Goal: Check status: Check status

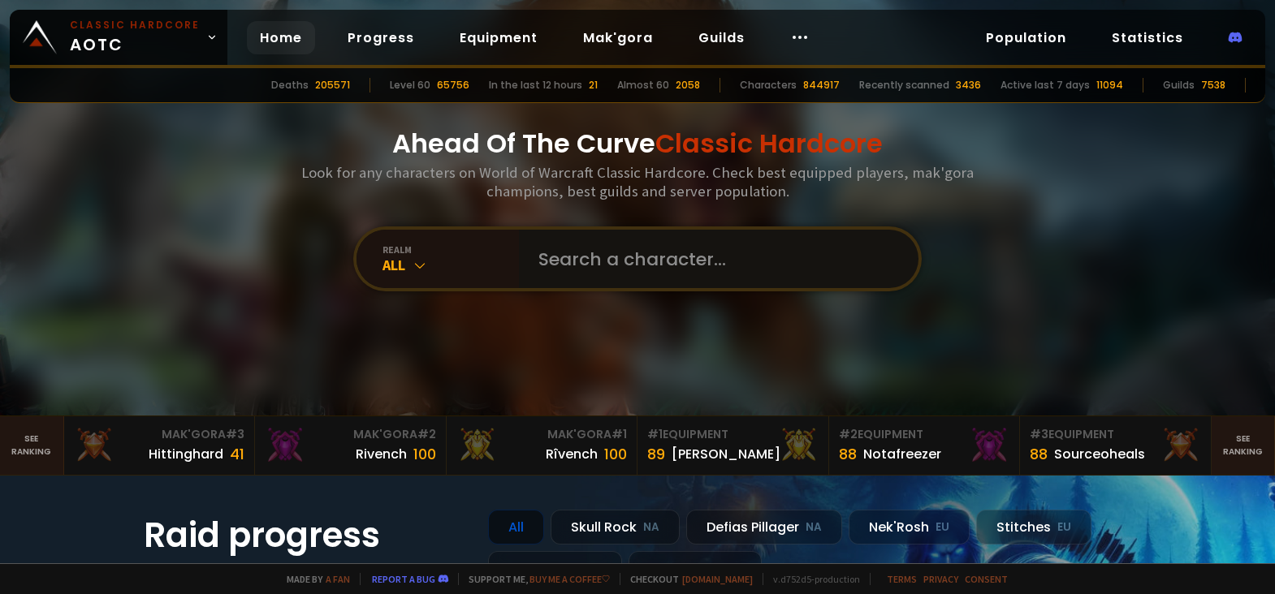
click at [656, 253] on input "text" at bounding box center [714, 259] width 370 height 58
click at [424, 265] on div "All" at bounding box center [450, 265] width 136 height 19
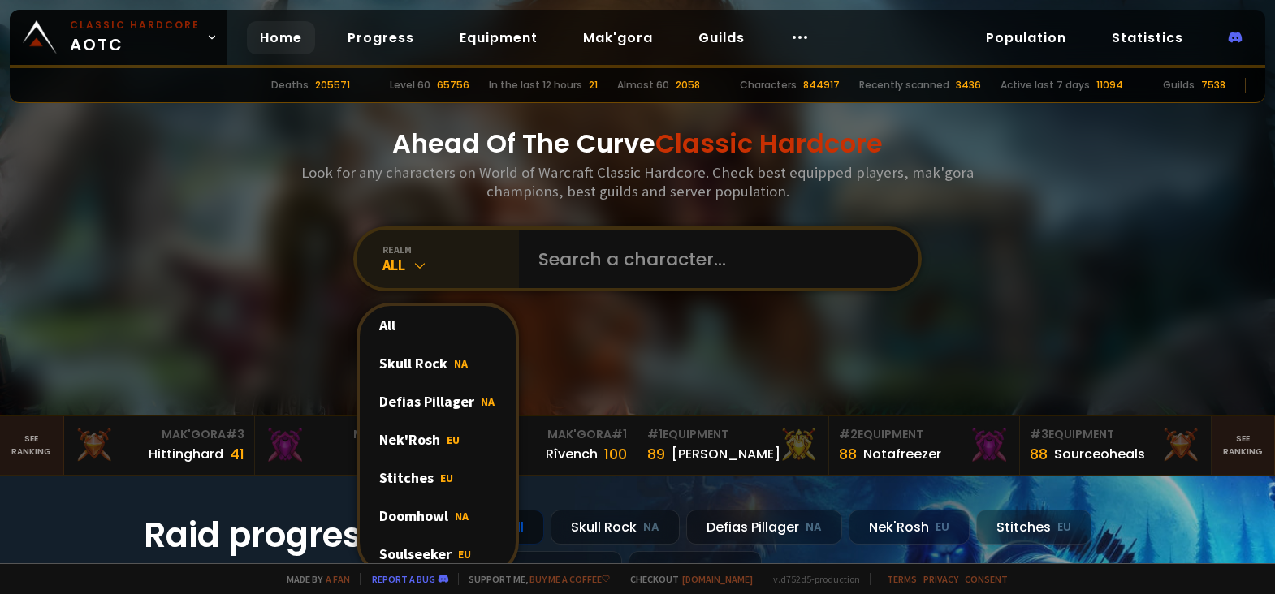
click at [424, 265] on div "All" at bounding box center [450, 265] width 136 height 19
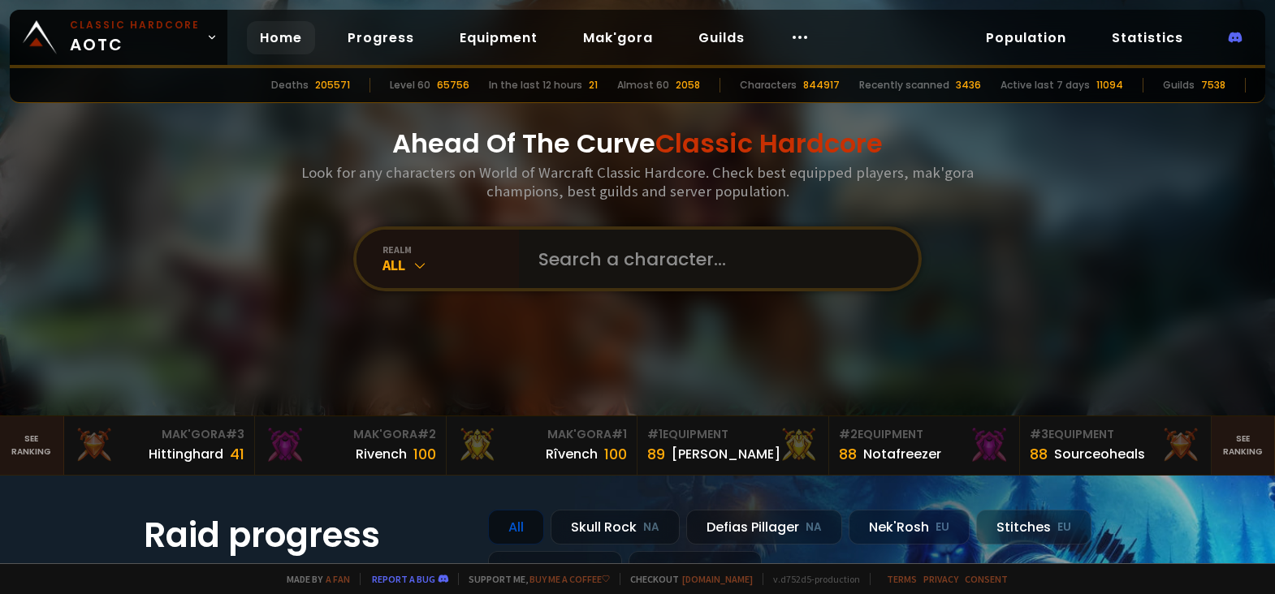
click at [557, 258] on input "text" at bounding box center [714, 259] width 370 height 58
type input "luffydonoo"
click at [414, 251] on div "realm" at bounding box center [450, 250] width 136 height 12
click at [386, 253] on div "realm" at bounding box center [450, 250] width 136 height 12
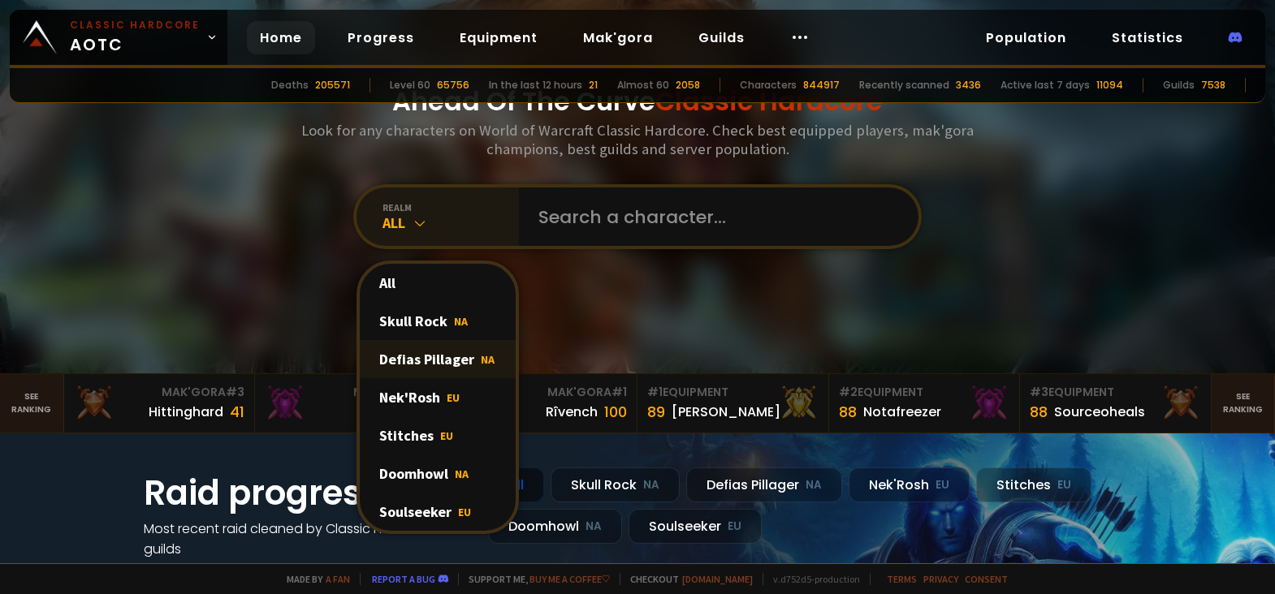
scroll to position [97, 0]
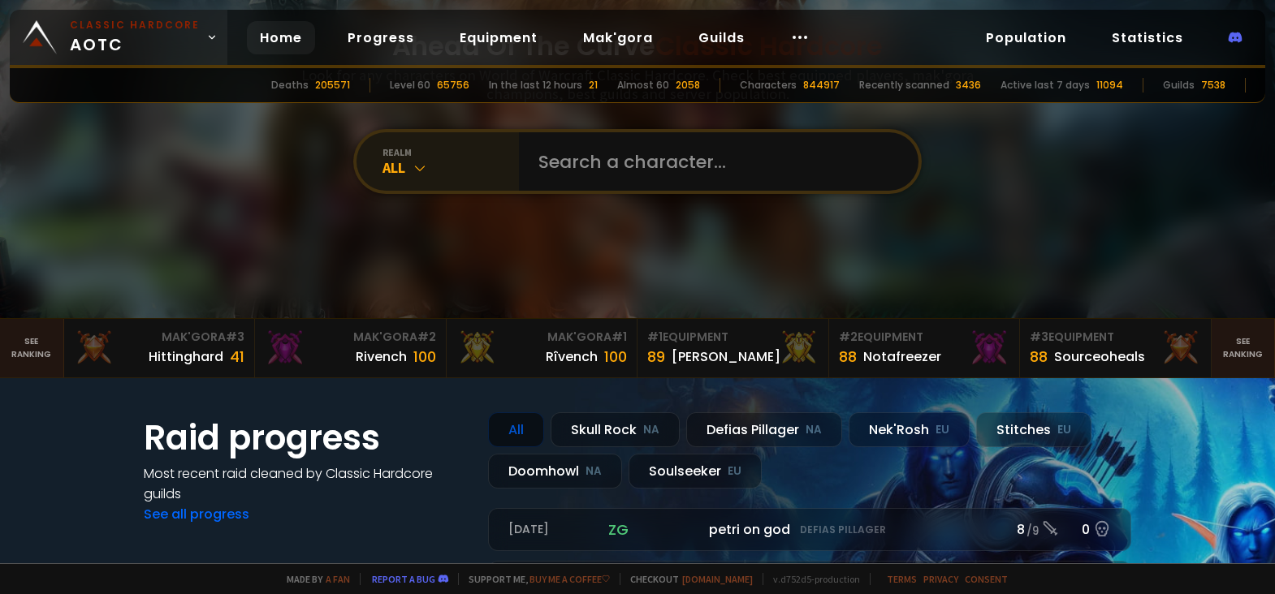
click at [153, 34] on span "Classic Hardcore AOTC" at bounding box center [135, 37] width 130 height 39
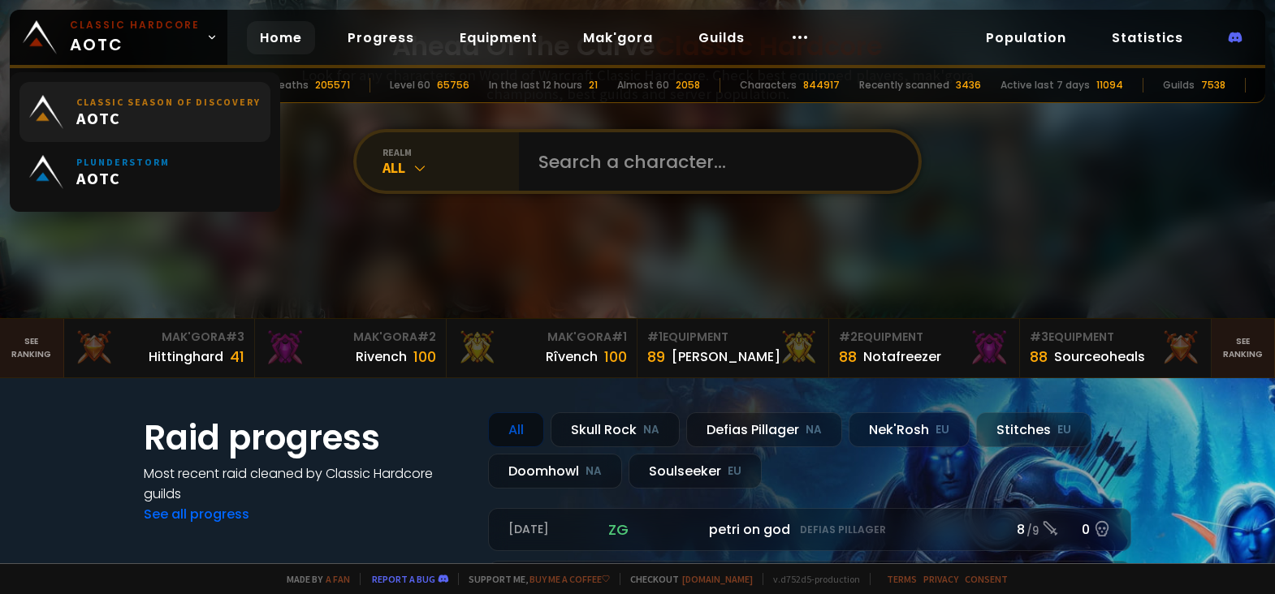
click at [145, 101] on small "Classic Season of Discovery" at bounding box center [168, 102] width 184 height 12
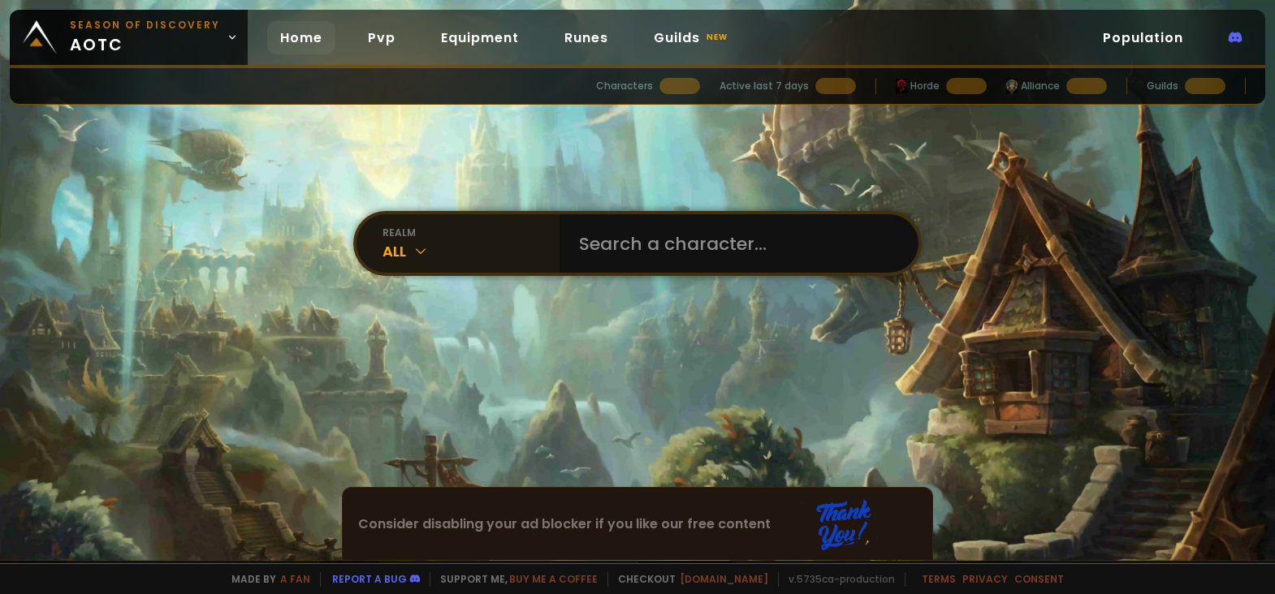
click at [401, 244] on div "All" at bounding box center [470, 251] width 177 height 22
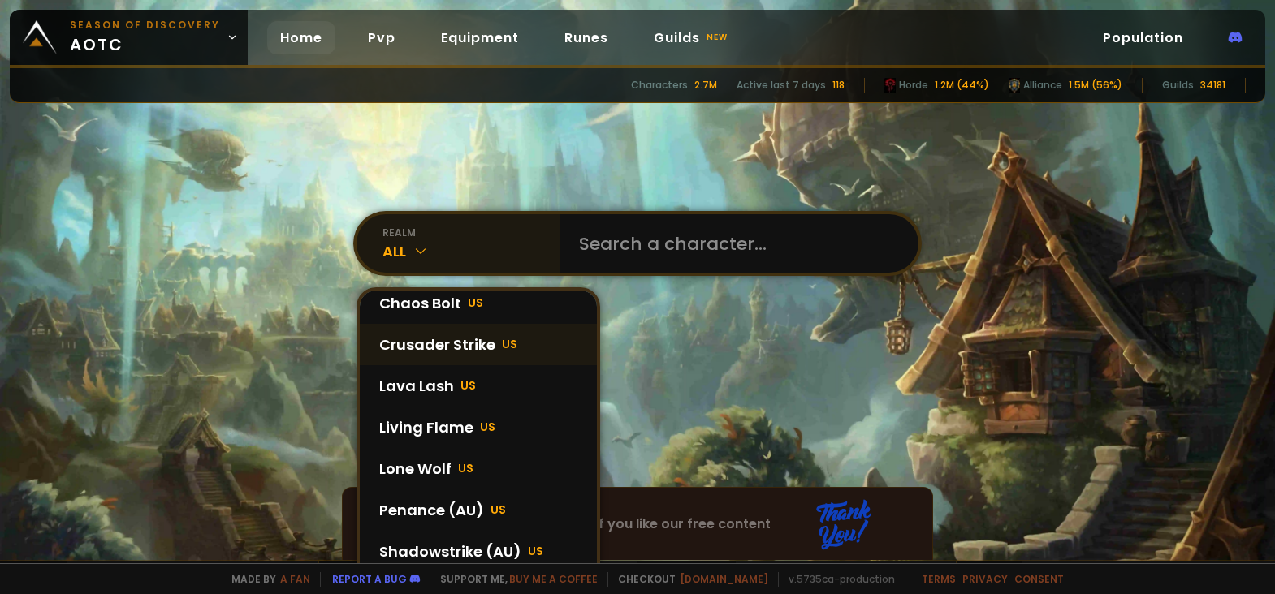
scroll to position [303, 0]
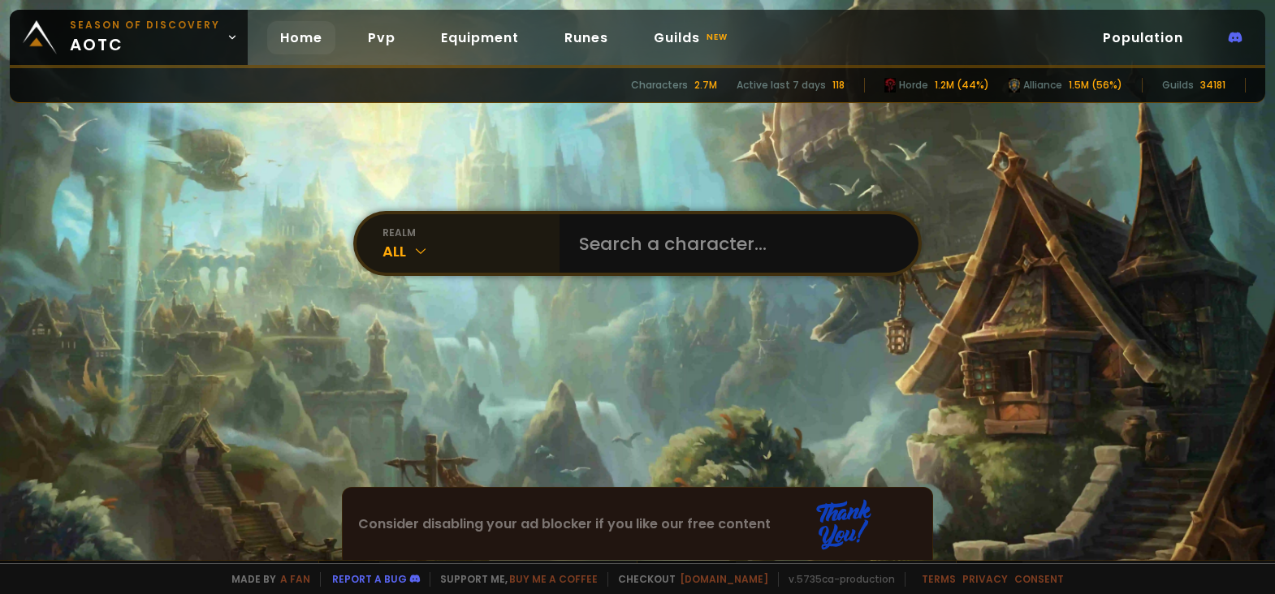
click at [396, 257] on div "All" at bounding box center [470, 251] width 177 height 22
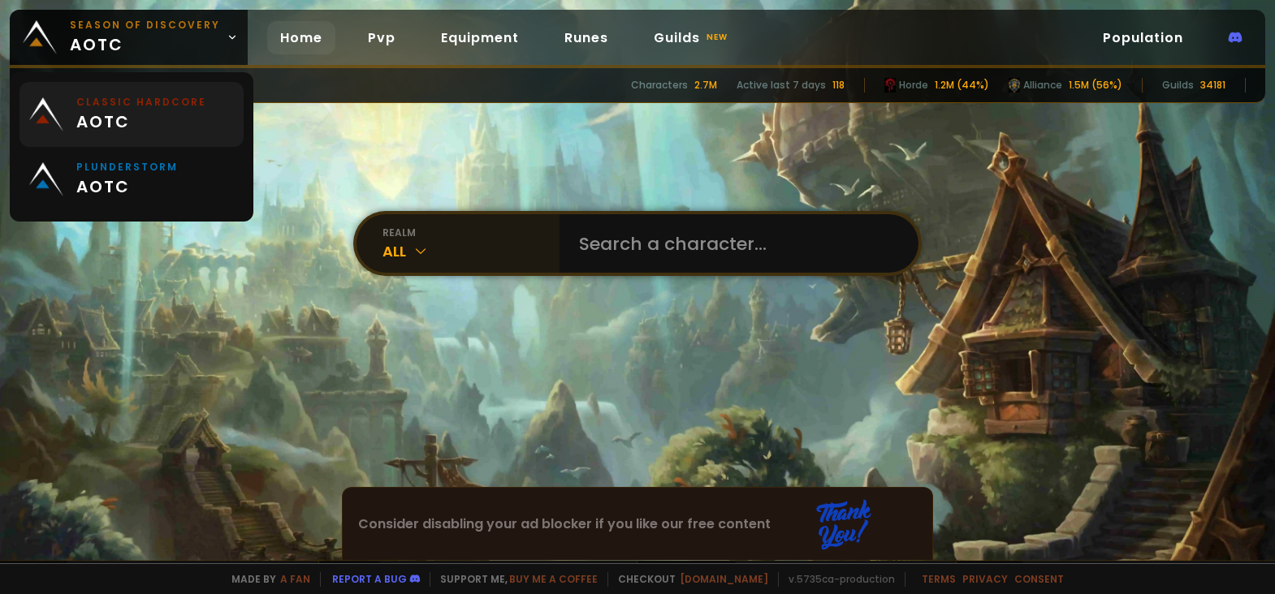
click at [127, 106] on small "Classic Hardcore" at bounding box center [141, 102] width 130 height 15
